Goal: Navigation & Orientation: Go to known website

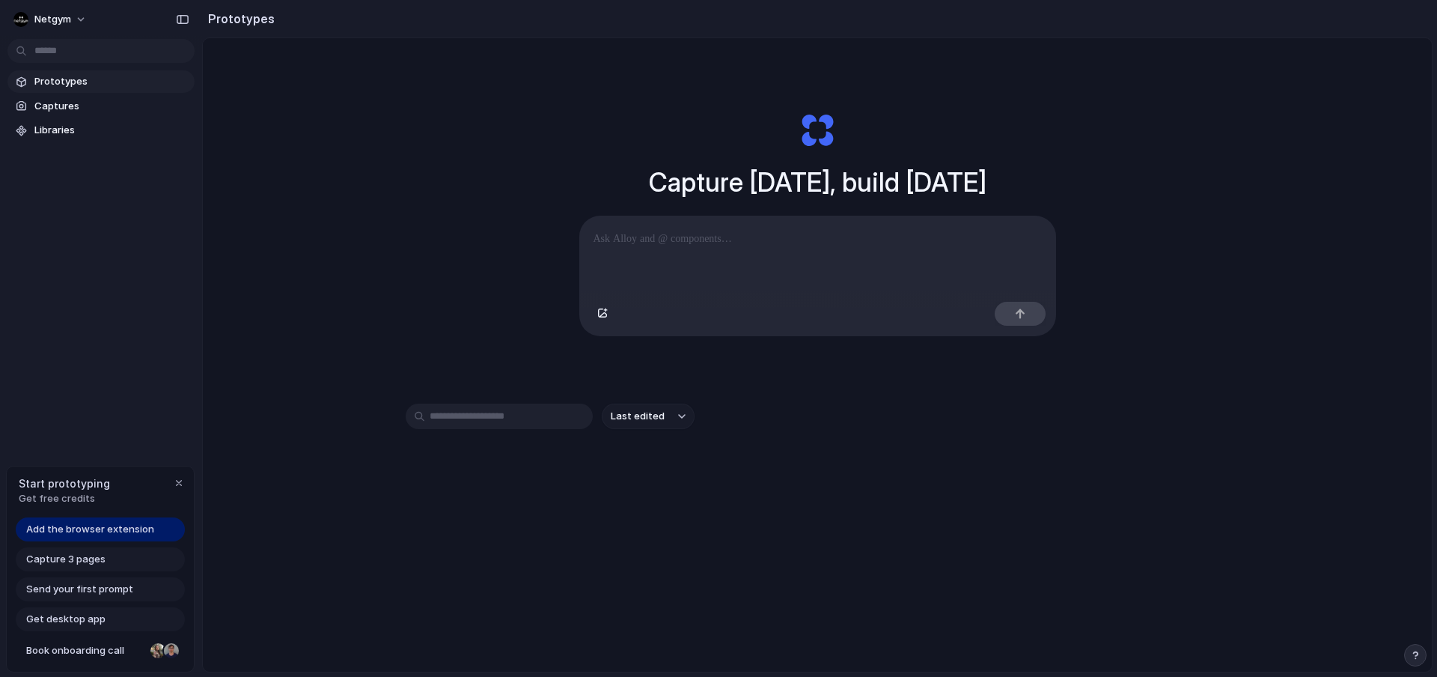
click at [157, 526] on link "Add the browser extension" at bounding box center [100, 529] width 169 height 24
click at [94, 621] on span "Get desktop app" at bounding box center [65, 619] width 79 height 15
